Goal: Information Seeking & Learning: Learn about a topic

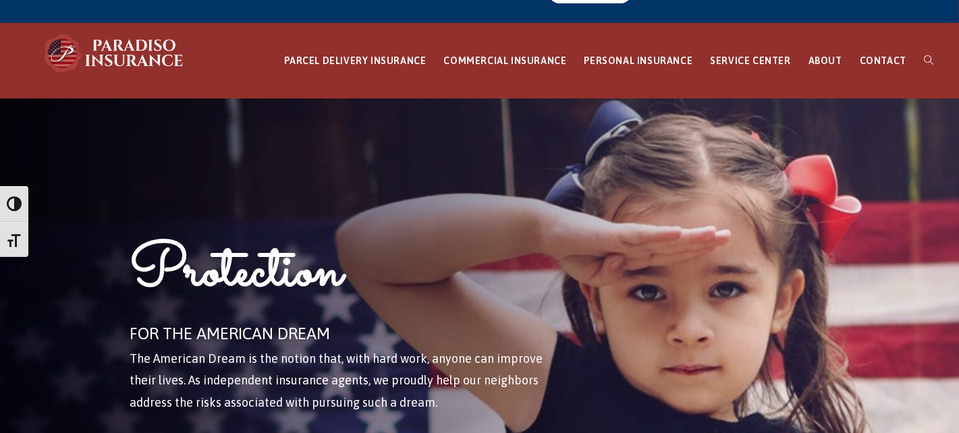
scroll to position [67, 0]
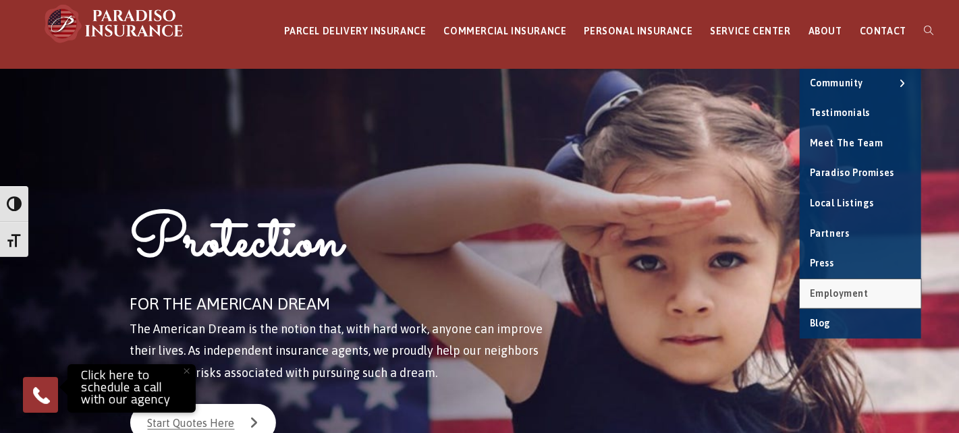
click at [840, 291] on span "Employment" at bounding box center [839, 293] width 59 height 11
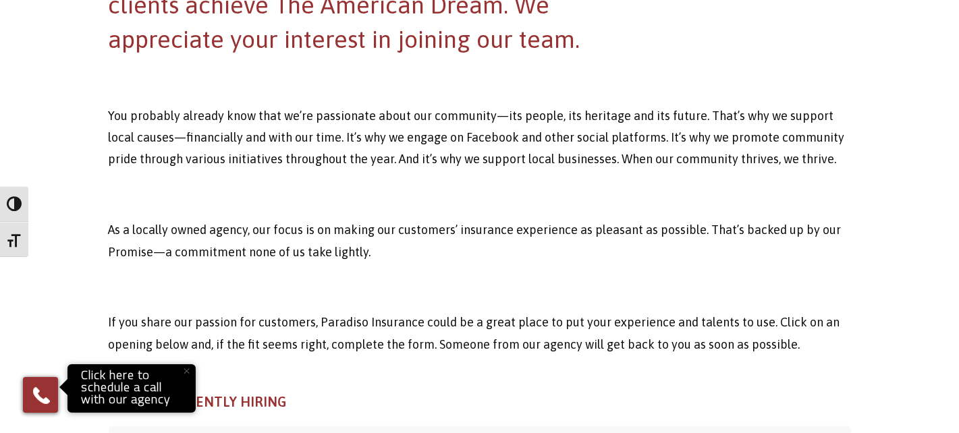
scroll to position [607, 0]
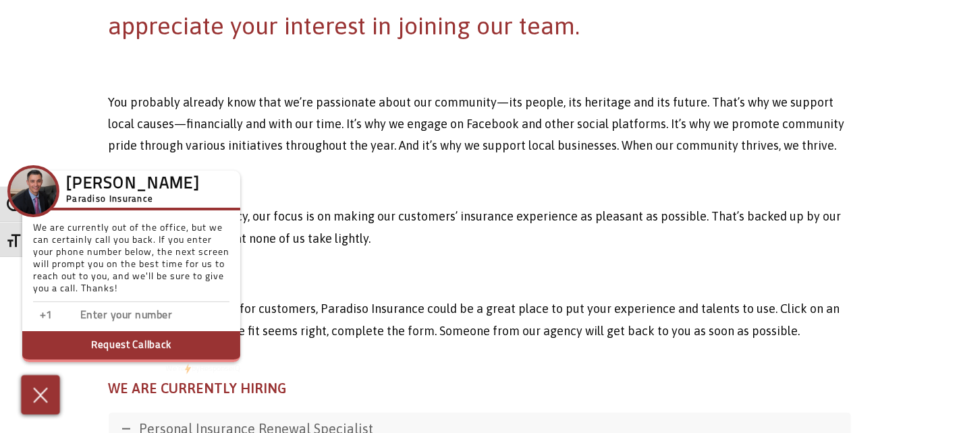
click at [44, 388] on img at bounding box center [41, 395] width 22 height 24
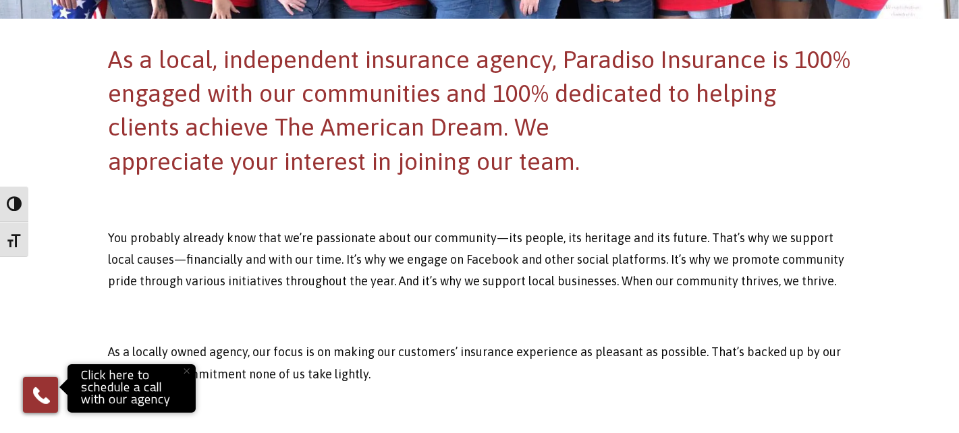
scroll to position [405, 0]
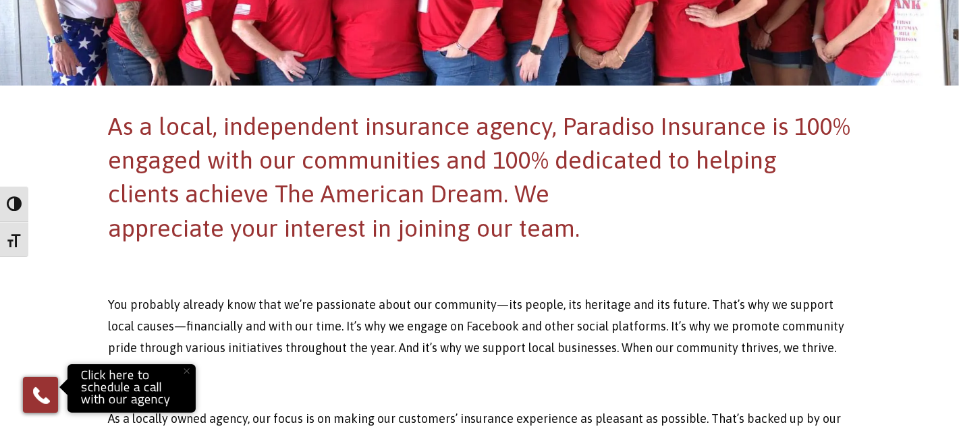
drag, startPoint x: 109, startPoint y: 128, endPoint x: 666, endPoint y: 238, distance: 567.1
click at [666, 238] on h2 "As a local, independent insurance agency, Paradiso Insurance is 100% engaged wi…" at bounding box center [480, 177] width 742 height 136
copy h2 "As a local, independent insurance agency, Paradiso Insurance is 100% engaged wi…"
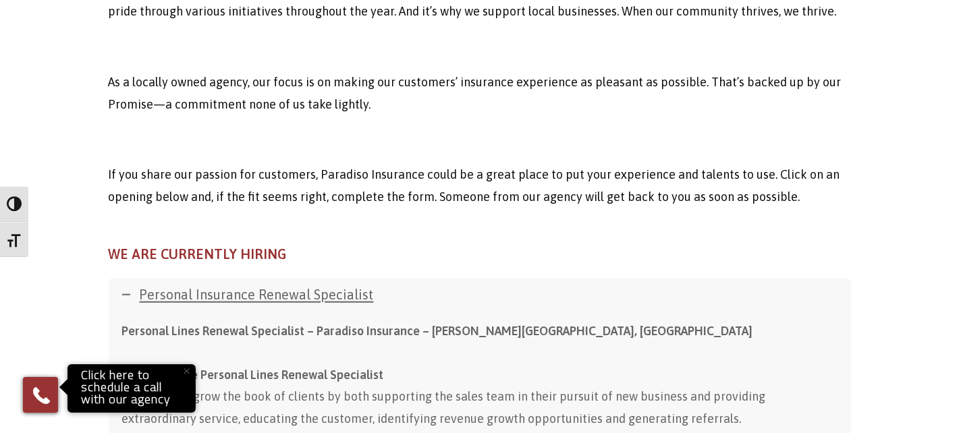
scroll to position [675, 0]
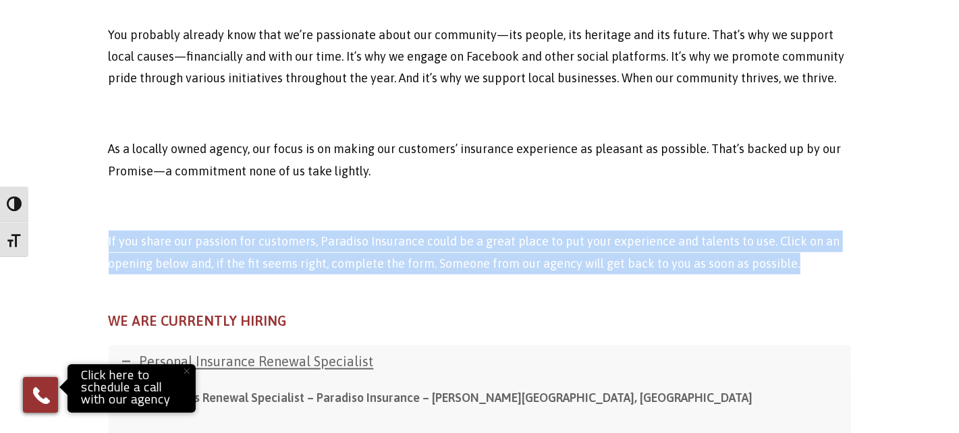
drag, startPoint x: 109, startPoint y: 239, endPoint x: 855, endPoint y: 268, distance: 746.4
copy p "If you share our passion for customers, Paradiso Insurance could be a great pla…"
click at [719, 313] on h4 "WE ARE CURRENTLY HIRING" at bounding box center [480, 321] width 742 height 19
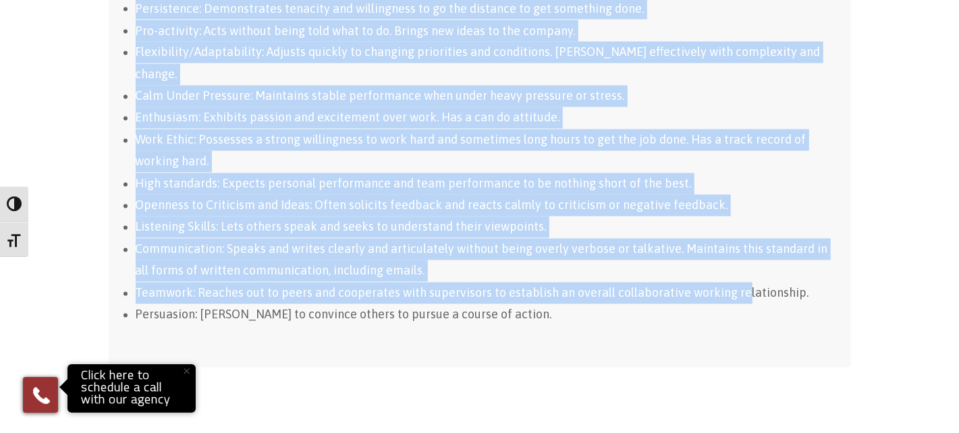
scroll to position [1552, 0]
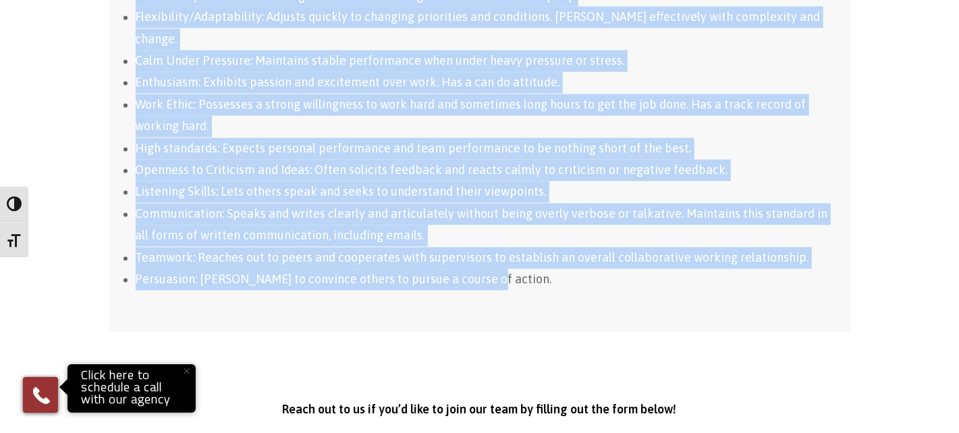
drag, startPoint x: 111, startPoint y: 105, endPoint x: 739, endPoint y: 240, distance: 642.1
drag, startPoint x: 433, startPoint y: 218, endPoint x: 416, endPoint y: 217, distance: 16.3
copy div "Loremip do sit Ametcons Adipi Elitsed Doeiusmodt In utlab etd magn ali enim ad …"
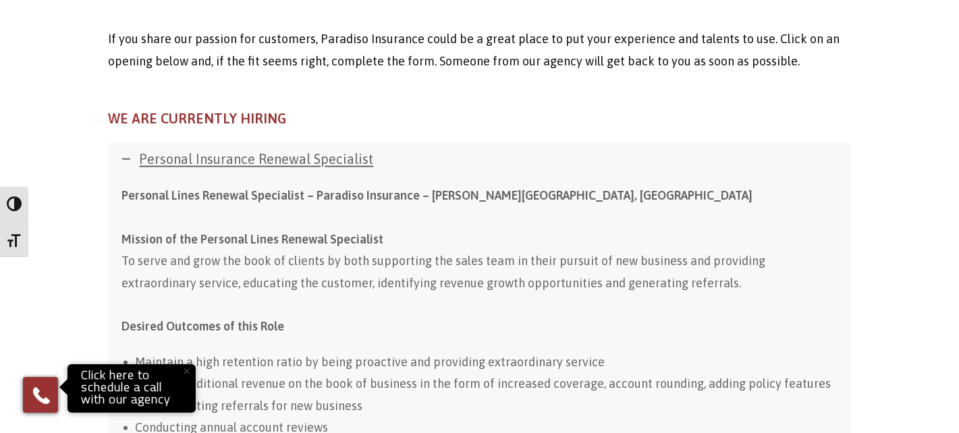
scroll to position [945, 0]
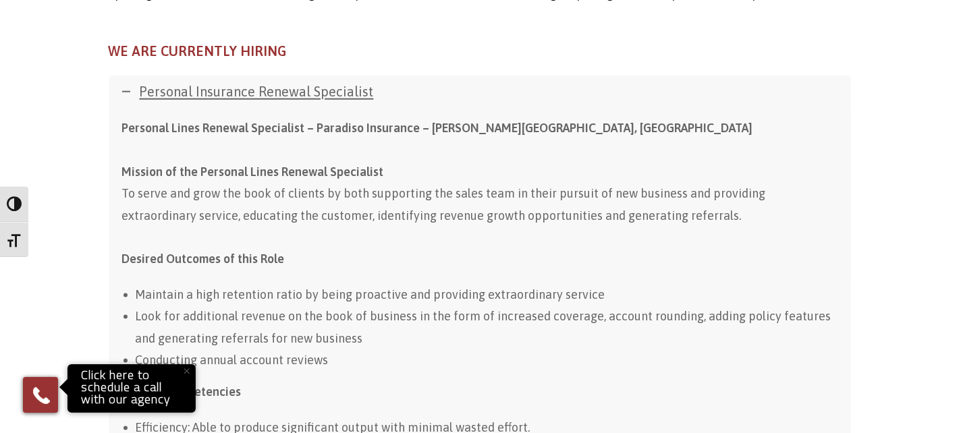
drag, startPoint x: 119, startPoint y: 172, endPoint x: 364, endPoint y: 122, distance: 250.1
copy strong "Mission of the Personal Lines Renewal Specialist"
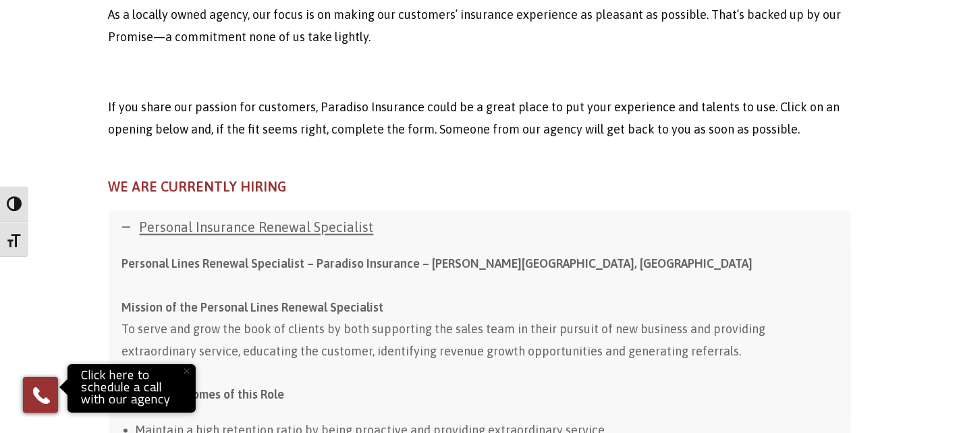
scroll to position [472, 0]
